Goal: Transaction & Acquisition: Purchase product/service

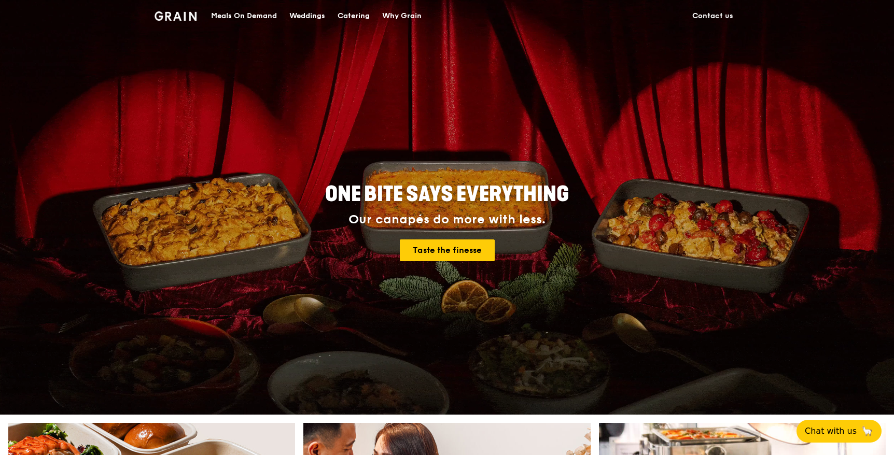
click at [256, 18] on div "Meals On Demand" at bounding box center [244, 16] width 66 height 31
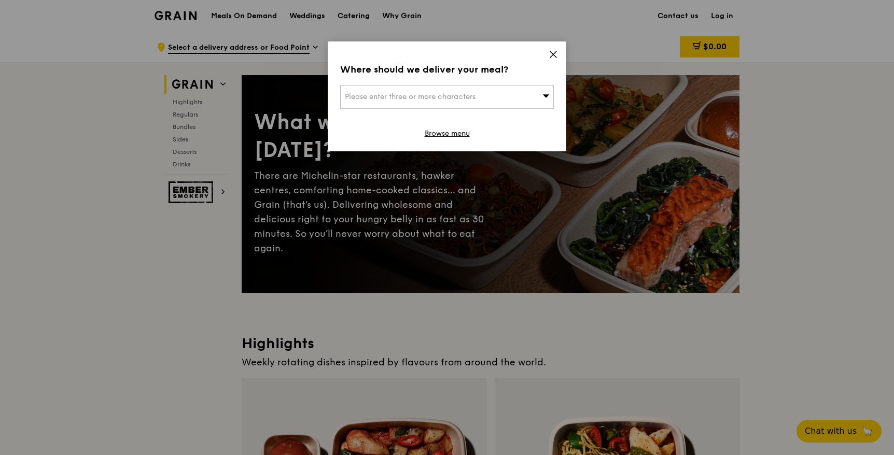
click at [552, 56] on icon at bounding box center [552, 54] width 9 height 9
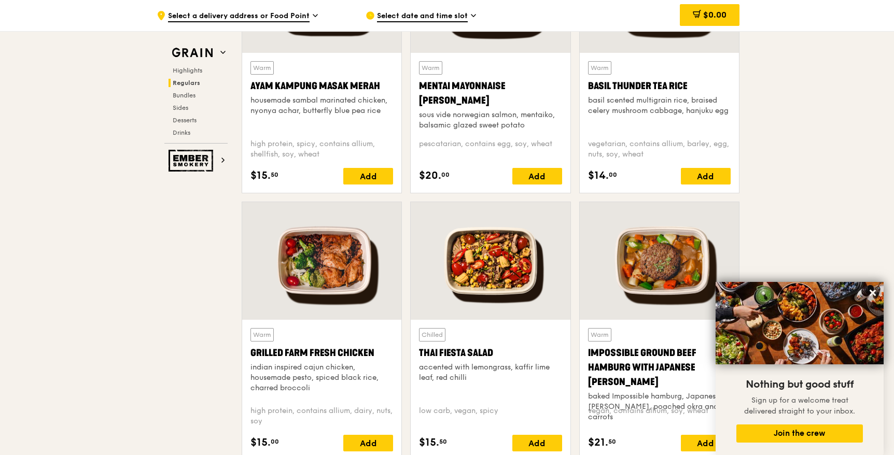
scroll to position [1025, 0]
click at [873, 293] on icon at bounding box center [872, 293] width 6 height 6
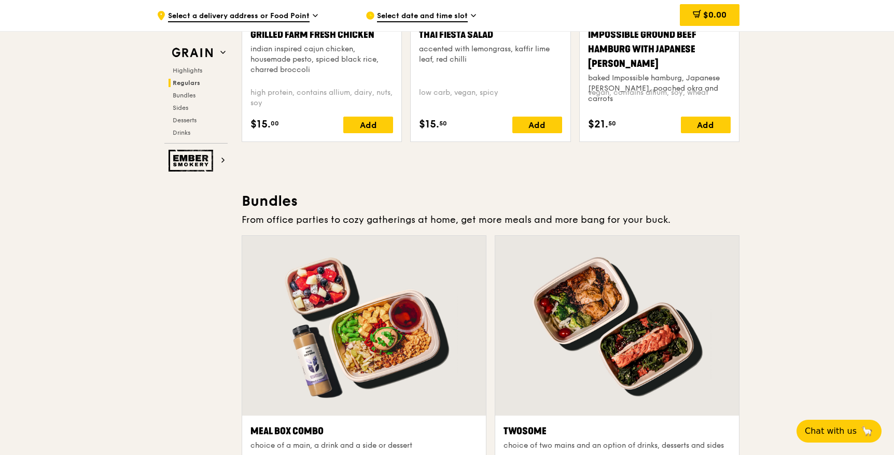
scroll to position [1345, 0]
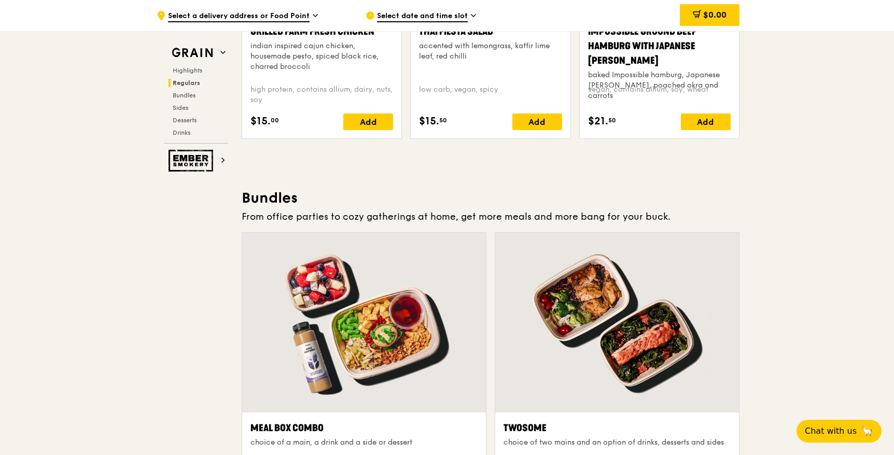
drag, startPoint x: 384, startPoint y: 215, endPoint x: 448, endPoint y: 206, distance: 64.9
click at [456, 210] on div "From office parties to cozy gatherings at home, get more meals and more bang fo…" at bounding box center [491, 216] width 498 height 15
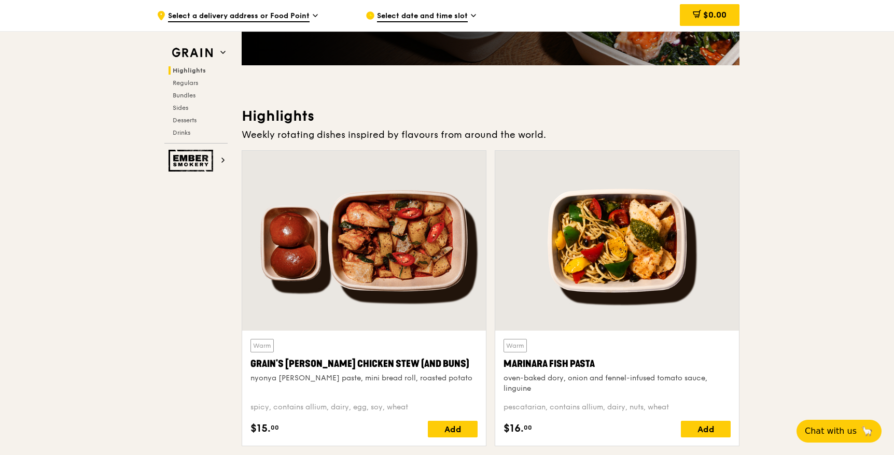
scroll to position [0, 0]
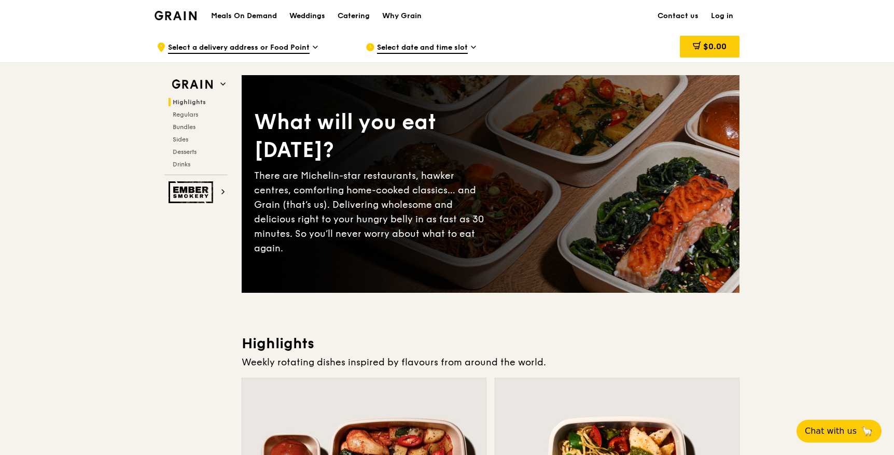
click at [308, 47] on span "Select a delivery address or Food Point" at bounding box center [238, 47] width 141 height 11
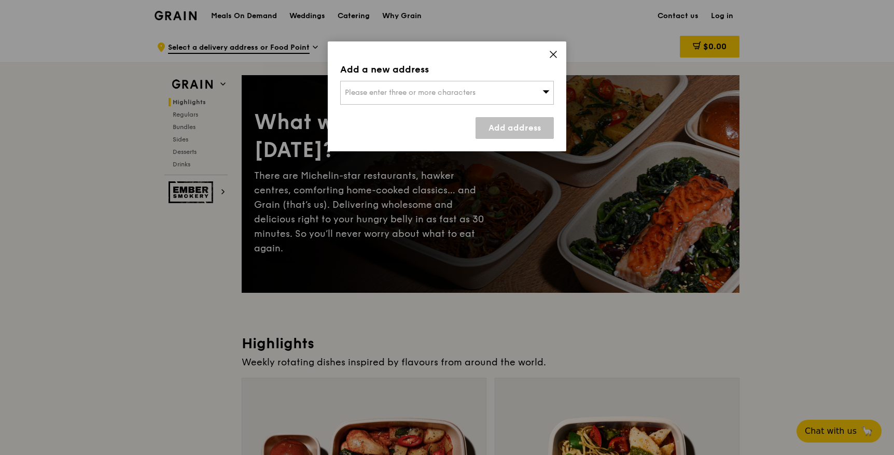
click at [557, 55] on icon at bounding box center [552, 54] width 9 height 9
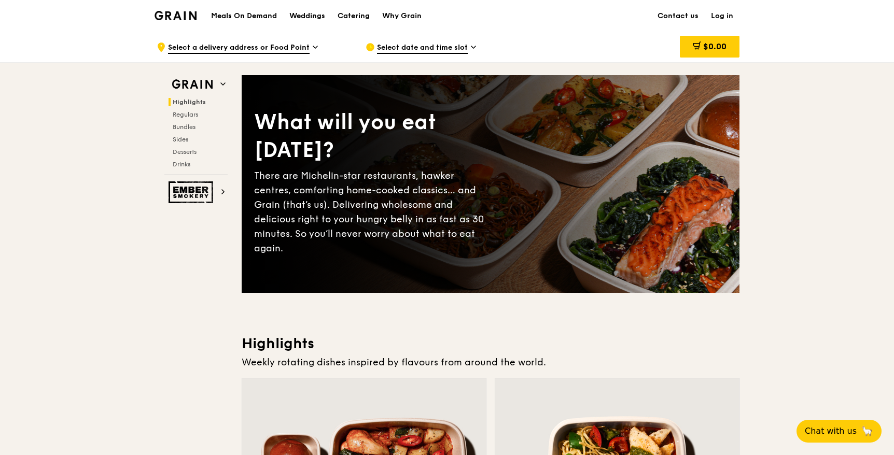
click at [313, 48] on icon at bounding box center [315, 46] width 5 height 9
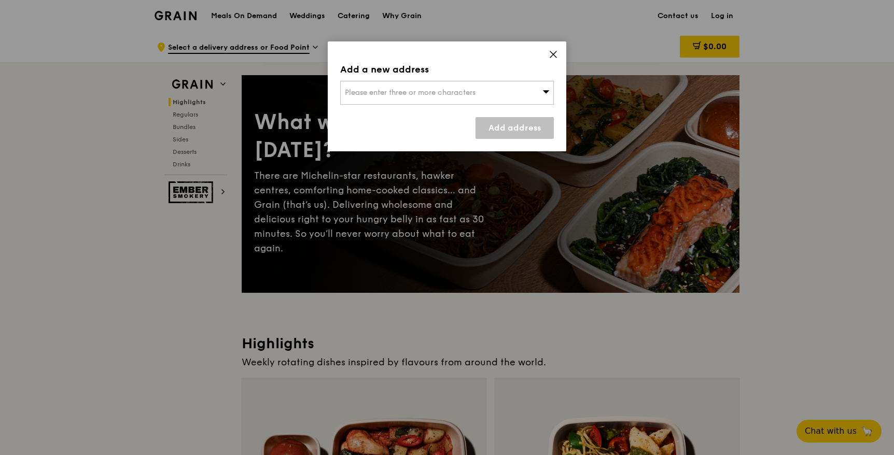
click at [408, 92] on span "Please enter three or more characters" at bounding box center [410, 92] width 131 height 9
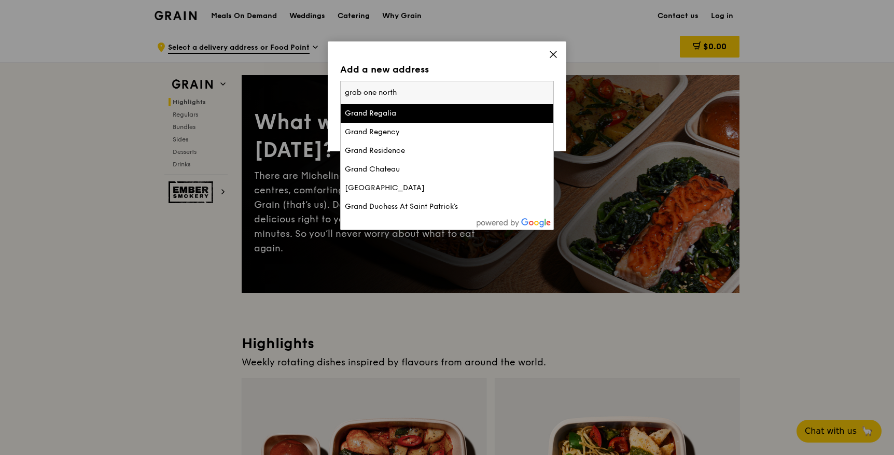
click at [376, 93] on input "grab one north" at bounding box center [447, 92] width 212 height 23
type input "grab hq"
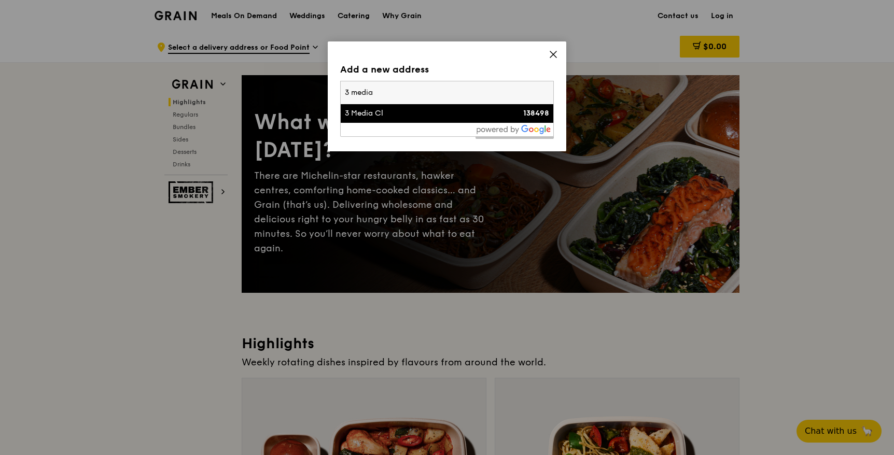
type input "3 media"
click at [382, 118] on div "3 Media Cl" at bounding box center [421, 113] width 153 height 10
